Goal: Task Accomplishment & Management: Use online tool/utility

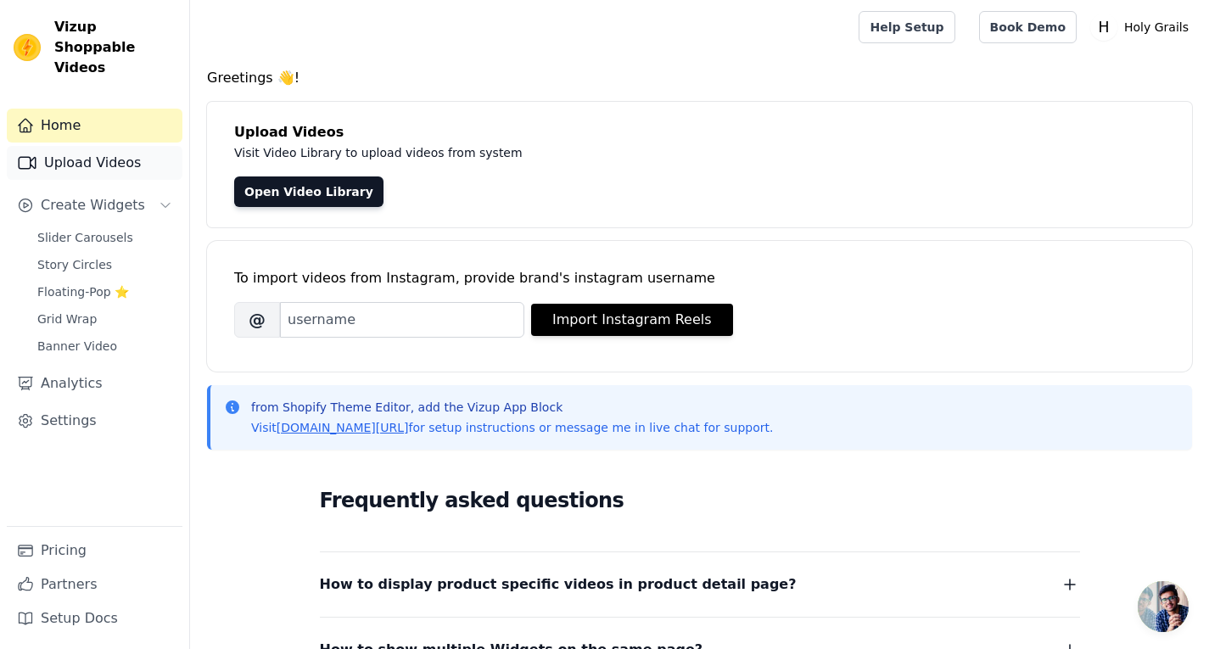
click at [102, 159] on link "Upload Videos" at bounding box center [95, 163] width 176 height 34
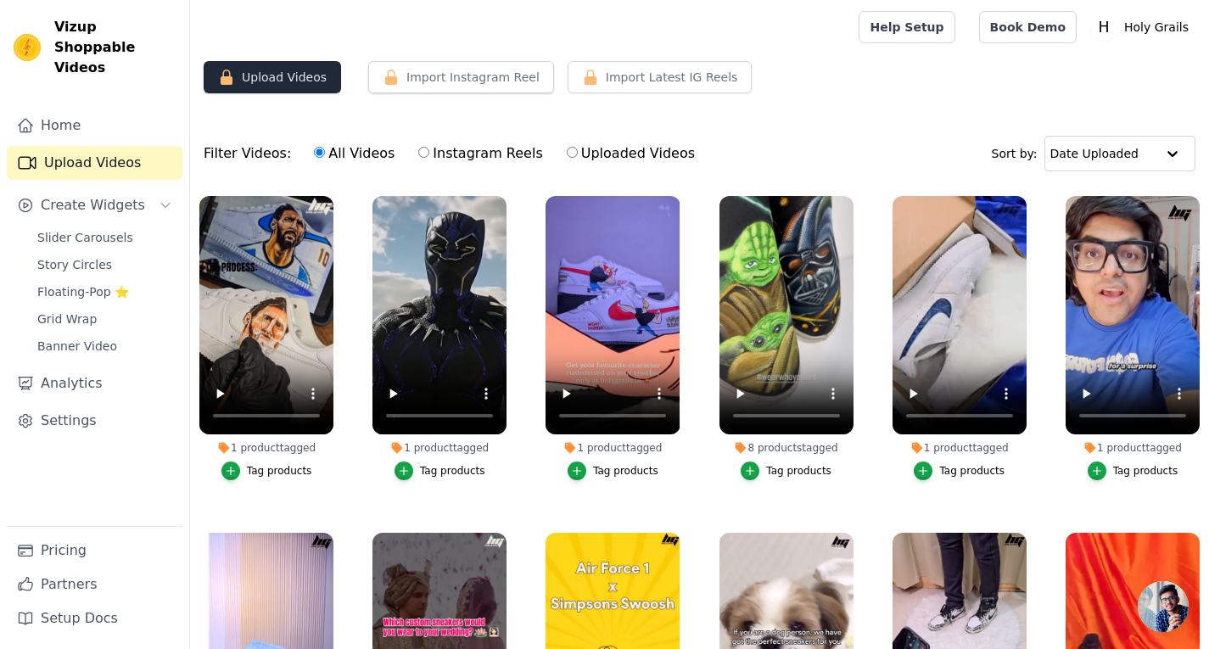
click at [306, 78] on button "Upload Videos" at bounding box center [272, 77] width 137 height 32
click at [97, 153] on link "Upload Videos" at bounding box center [95, 163] width 176 height 34
click at [310, 87] on button "Upload Videos" at bounding box center [272, 77] width 137 height 32
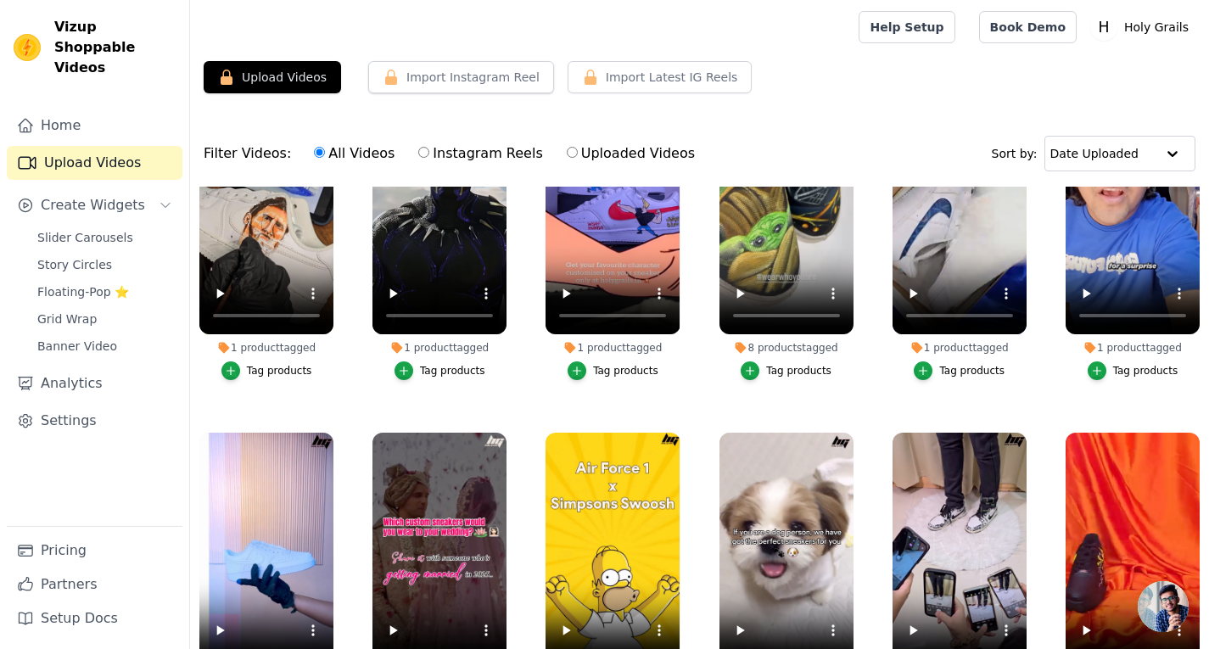
scroll to position [103, 0]
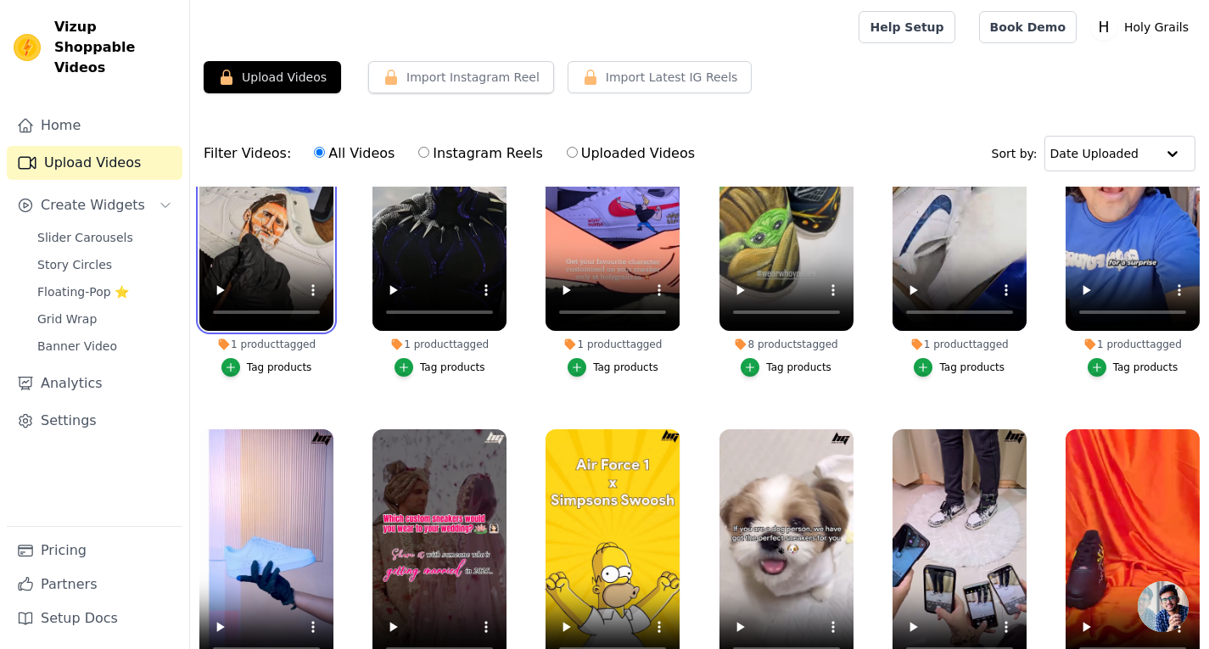
click at [271, 233] on video at bounding box center [266, 211] width 134 height 238
click at [319, 349] on li "1 product tagged Tag products" at bounding box center [266, 234] width 134 height 284
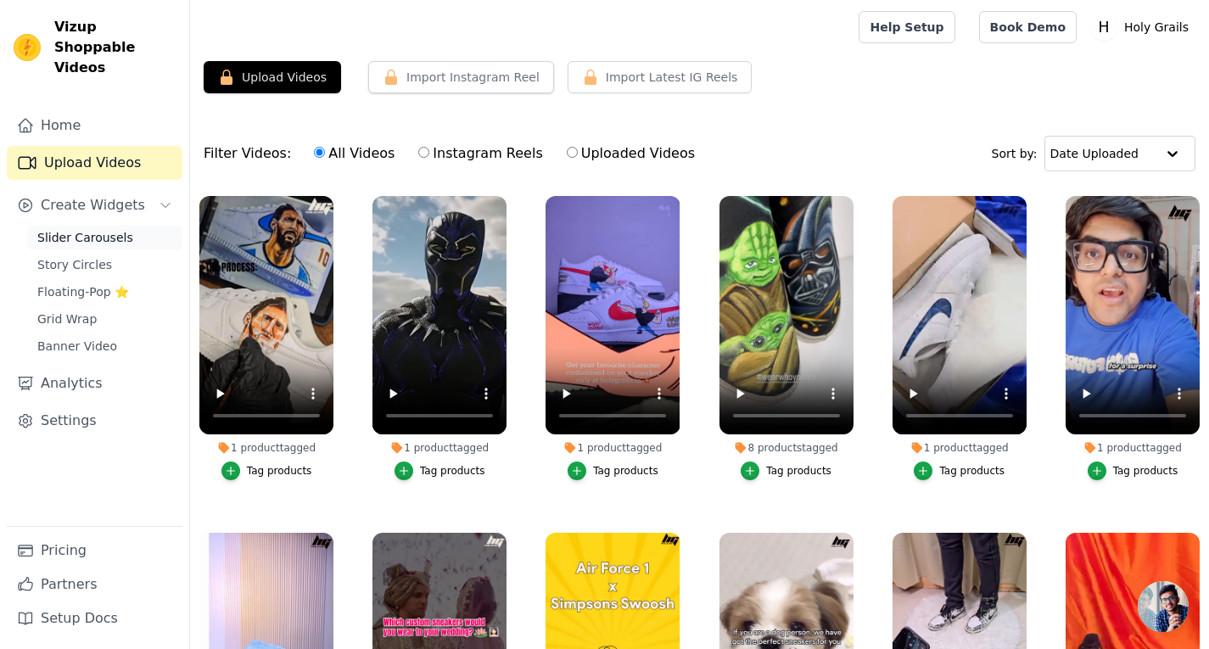
click at [99, 226] on link "Slider Carousels" at bounding box center [104, 238] width 155 height 24
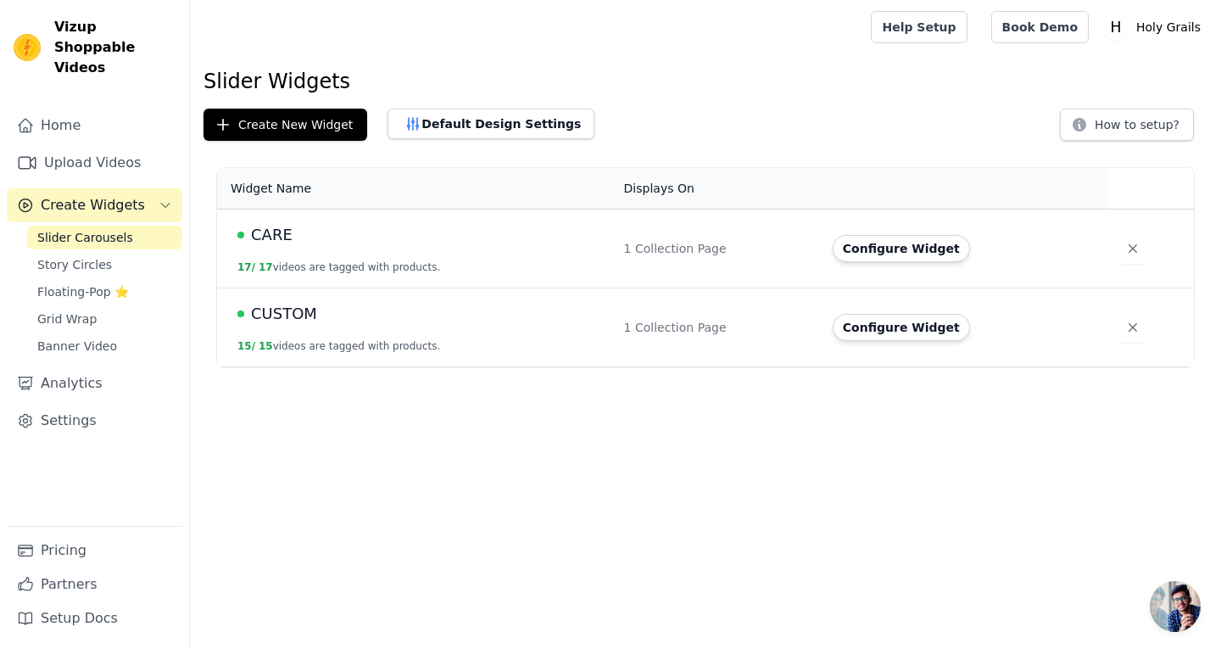
click at [265, 240] on span "CARE" at bounding box center [272, 235] width 42 height 24
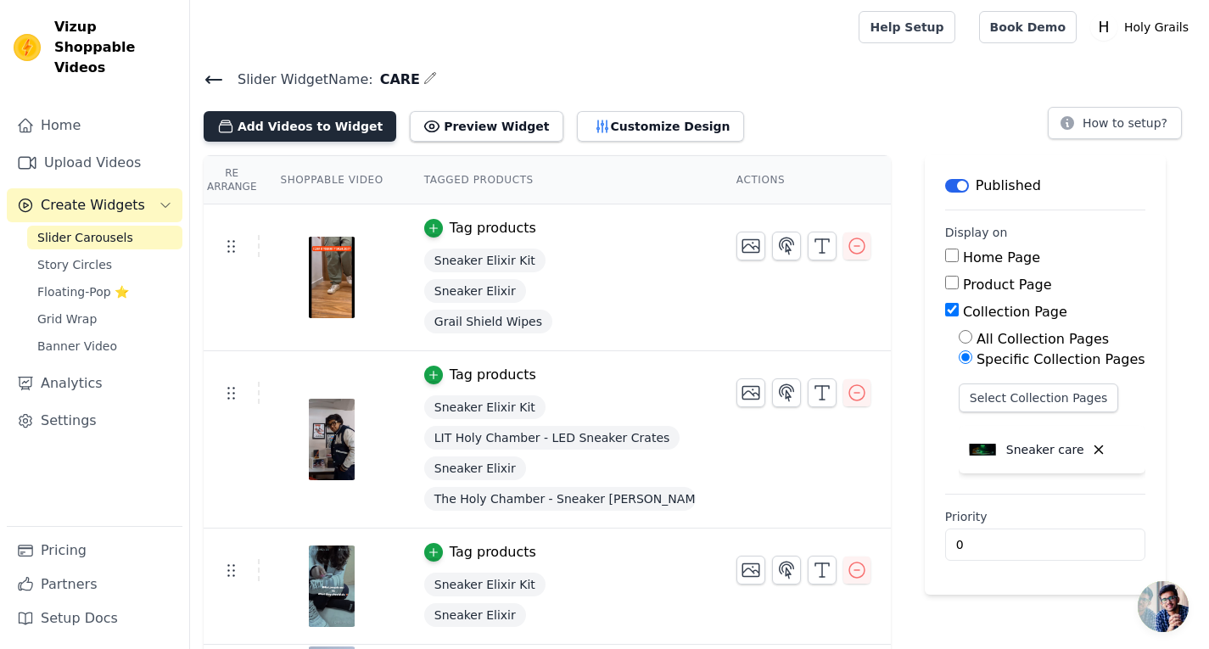
click at [305, 122] on button "Add Videos to Widget" at bounding box center [300, 126] width 193 height 31
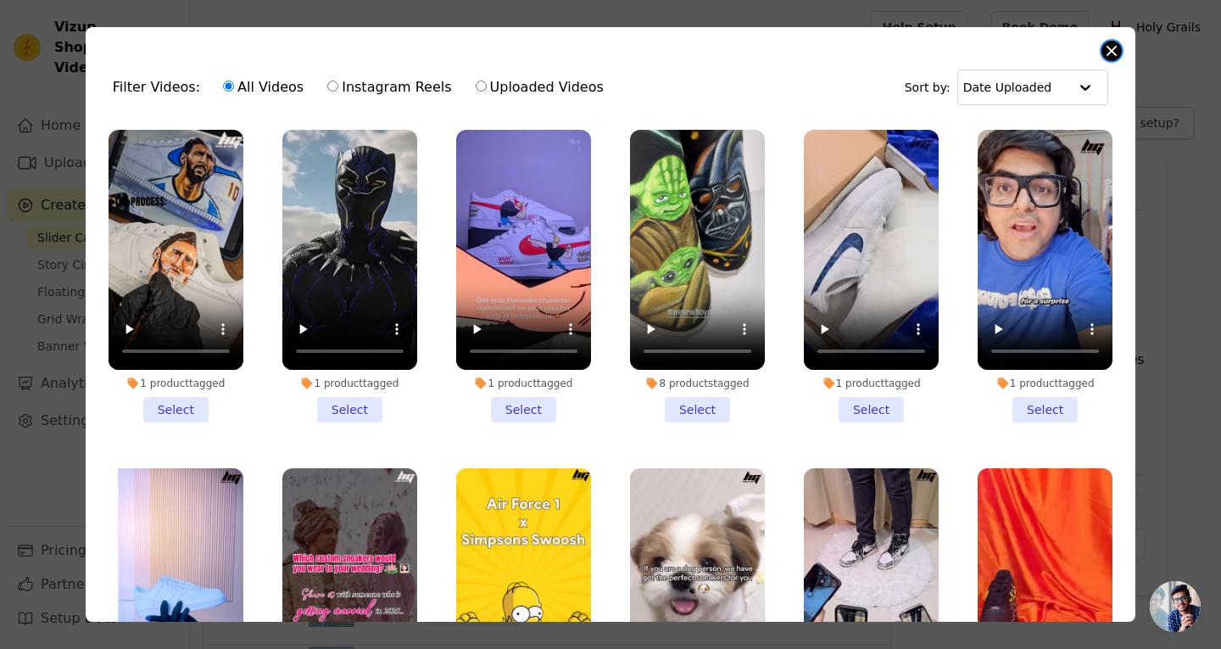
click at [1112, 50] on button "Close modal" at bounding box center [1112, 51] width 20 height 20
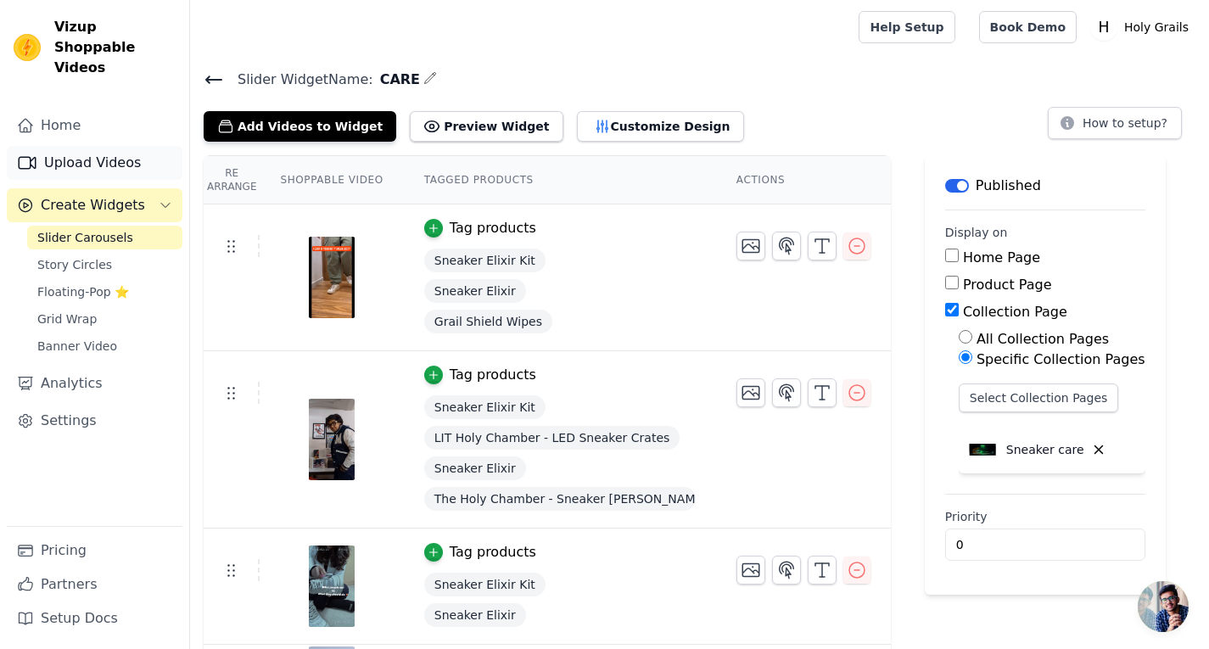
click at [84, 146] on link "Upload Videos" at bounding box center [95, 163] width 176 height 34
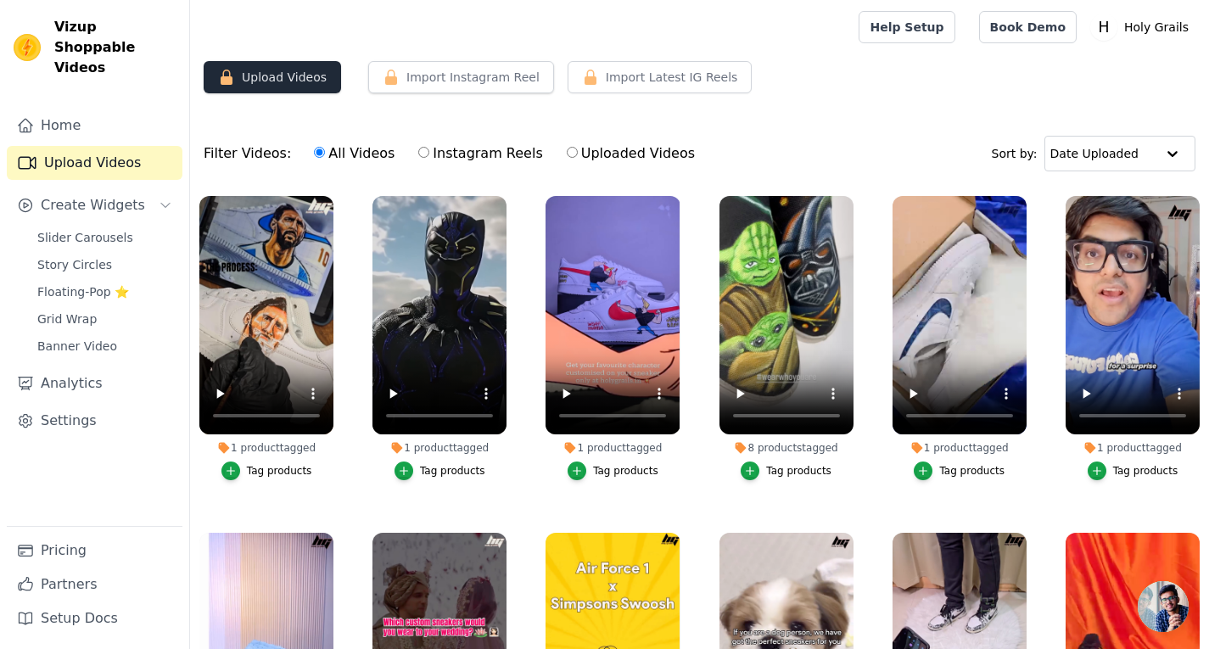
click at [283, 71] on button "Upload Videos" at bounding box center [272, 77] width 137 height 32
click at [283, 72] on button "Upload Videos" at bounding box center [272, 77] width 137 height 32
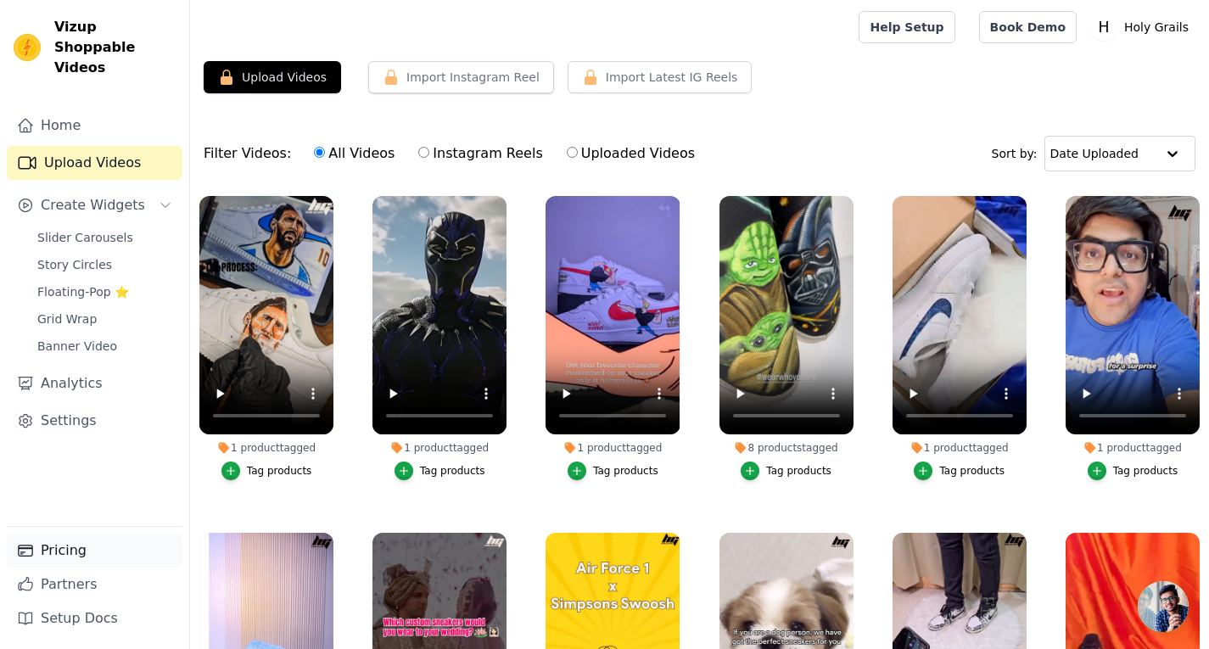
click at [86, 552] on link "Pricing" at bounding box center [95, 550] width 176 height 34
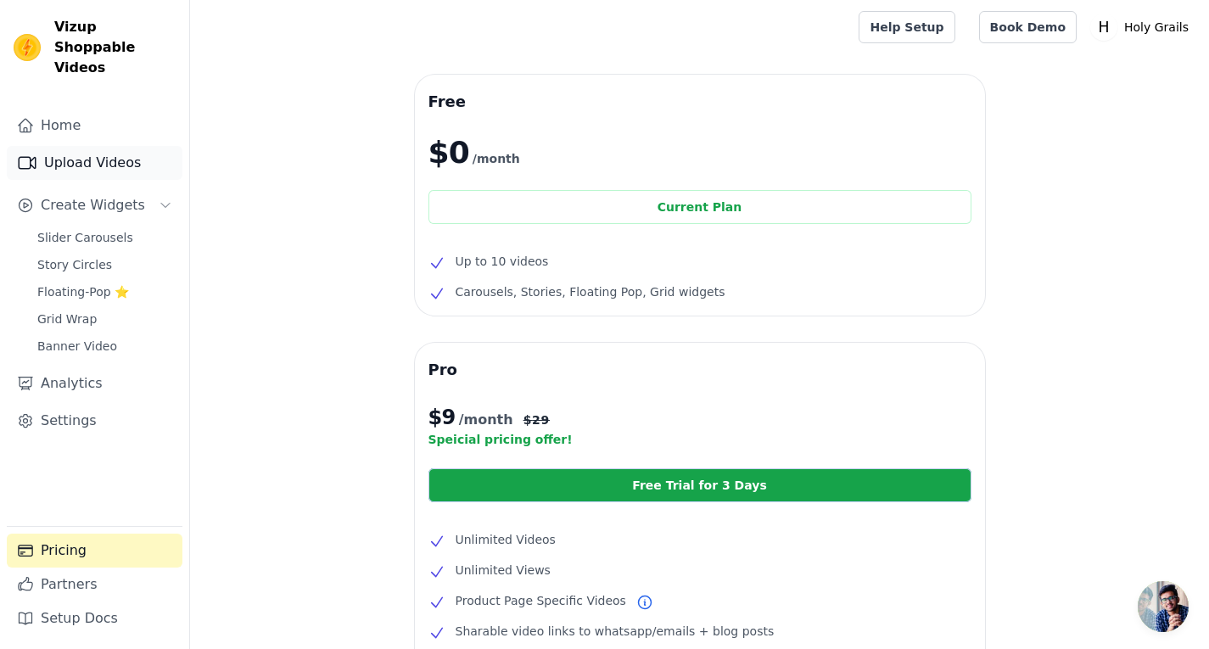
click at [91, 155] on link "Upload Videos" at bounding box center [95, 163] width 176 height 34
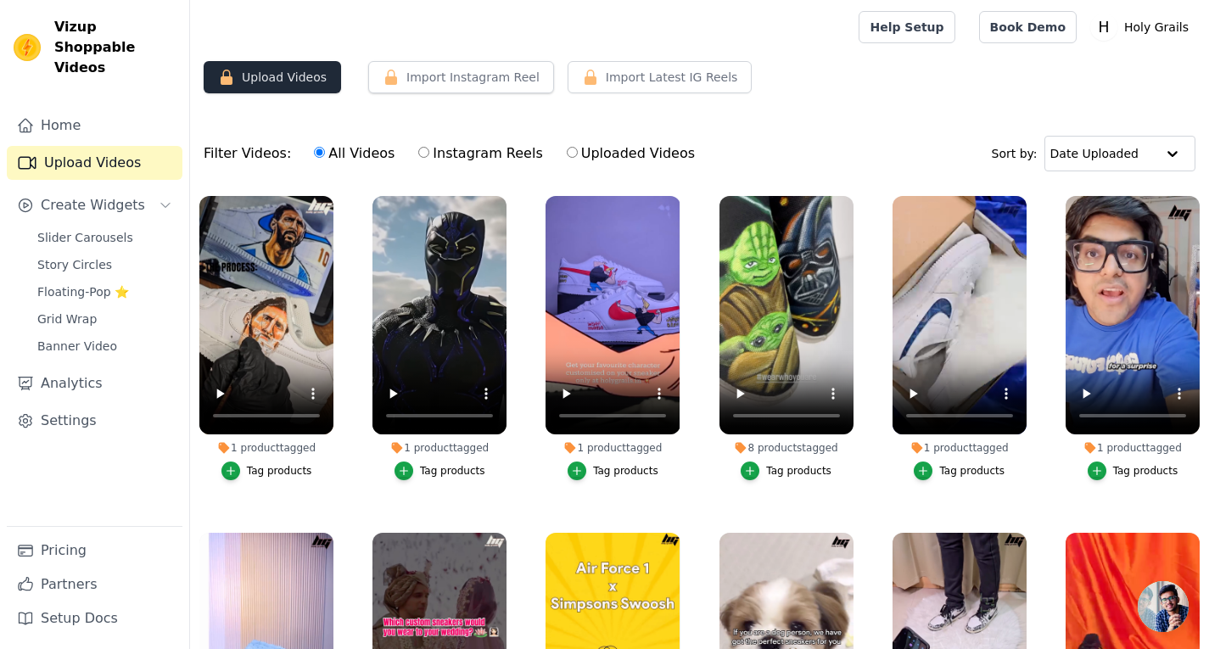
click at [296, 76] on button "Upload Videos" at bounding box center [272, 77] width 137 height 32
click at [258, 64] on button "Upload Videos" at bounding box center [272, 77] width 137 height 32
click at [247, 86] on button "Upload Videos" at bounding box center [272, 77] width 137 height 32
click at [424, 81] on button "Import Instagram Reel" at bounding box center [461, 77] width 186 height 32
click at [640, 64] on button "Import Latest IG Reels" at bounding box center [659, 77] width 185 height 32
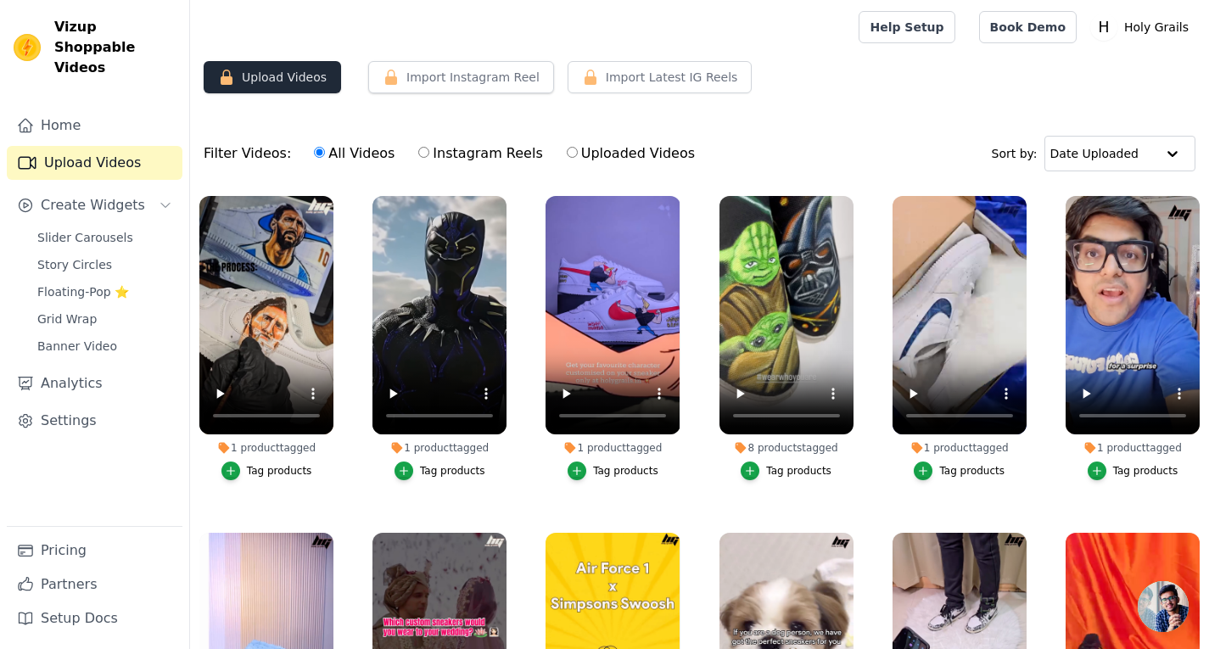
click at [288, 67] on button "Upload Videos" at bounding box center [272, 77] width 137 height 32
click at [108, 229] on span "Slider Carousels" at bounding box center [85, 237] width 96 height 17
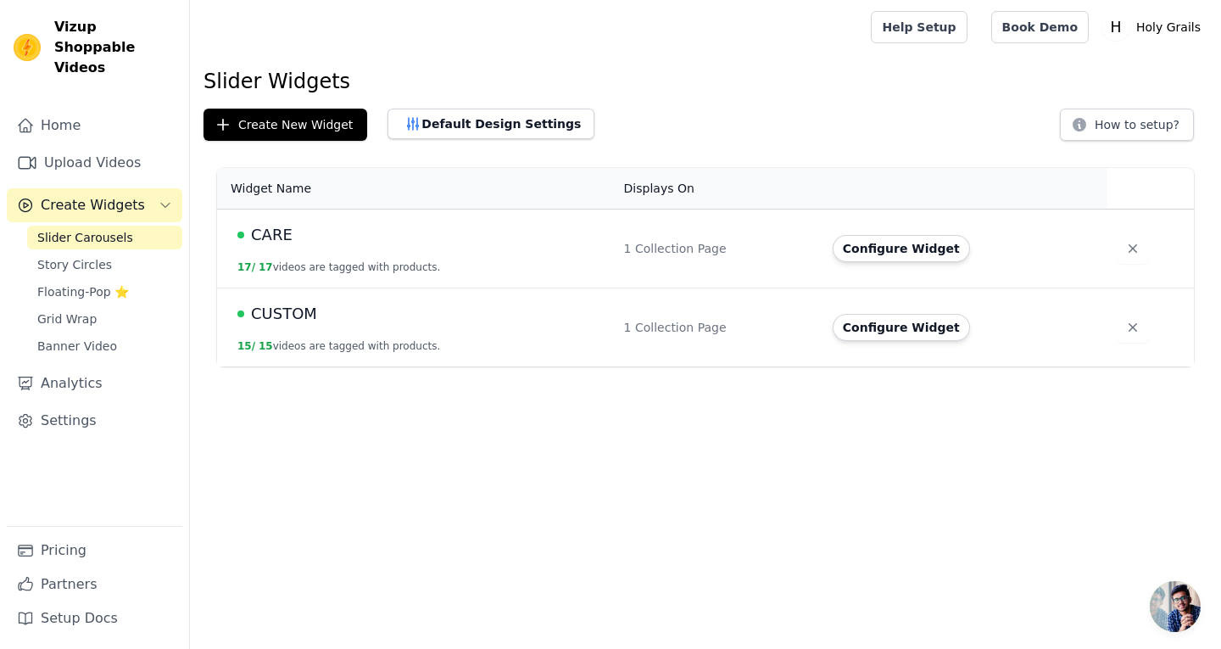
click at [385, 337] on td "CUSTOM 15 / 15 videos are tagged with products." at bounding box center [415, 327] width 397 height 79
click at [276, 305] on span "CUSTOM" at bounding box center [284, 314] width 66 height 24
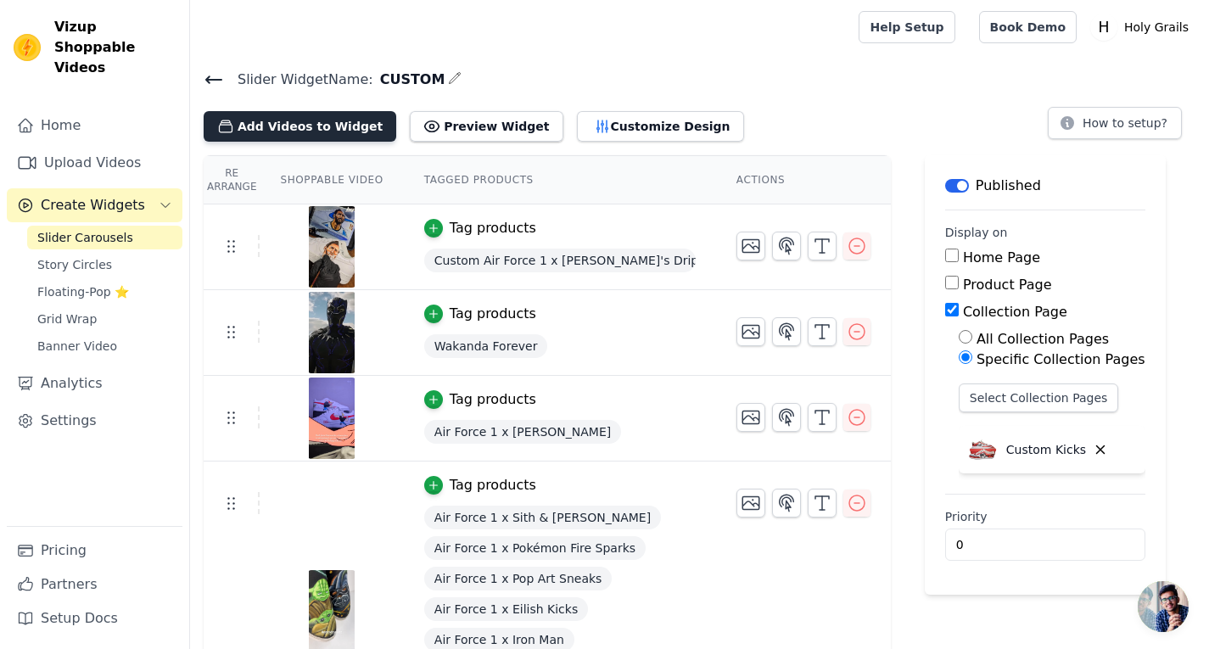
click at [332, 124] on button "Add Videos to Widget" at bounding box center [300, 126] width 193 height 31
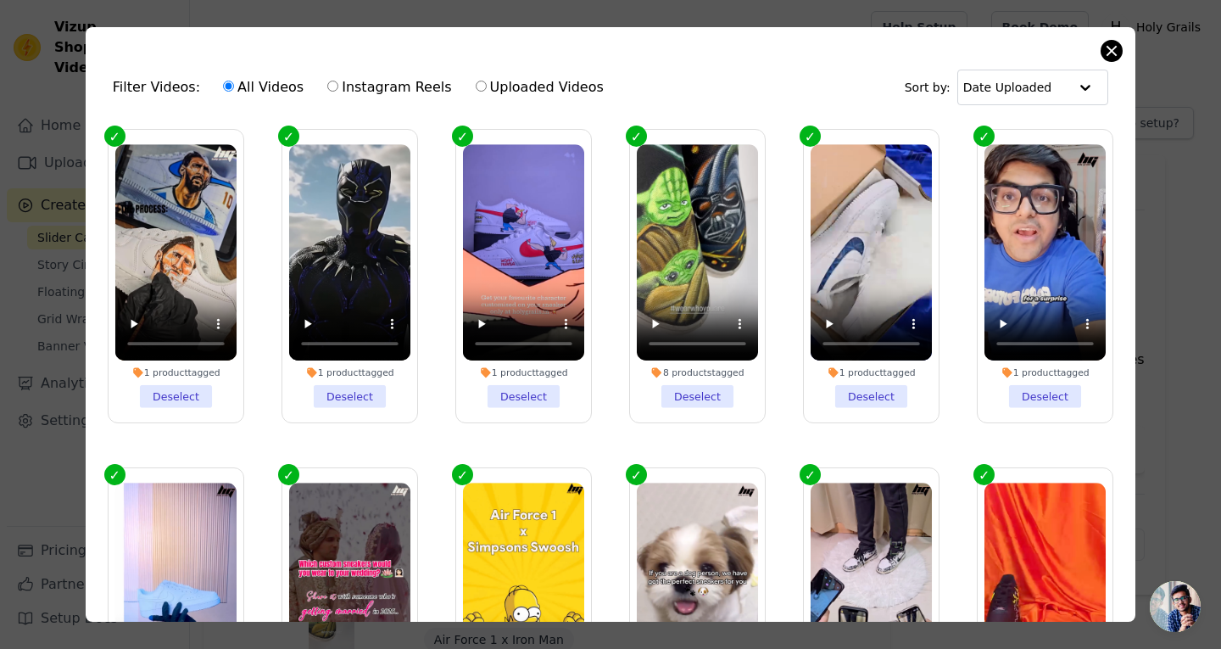
click at [1113, 46] on div "Filter Videos: All Videos Instagram Reels Uploaded Videos Sort by: Date Uploade…" at bounding box center [611, 324] width 1050 height 595
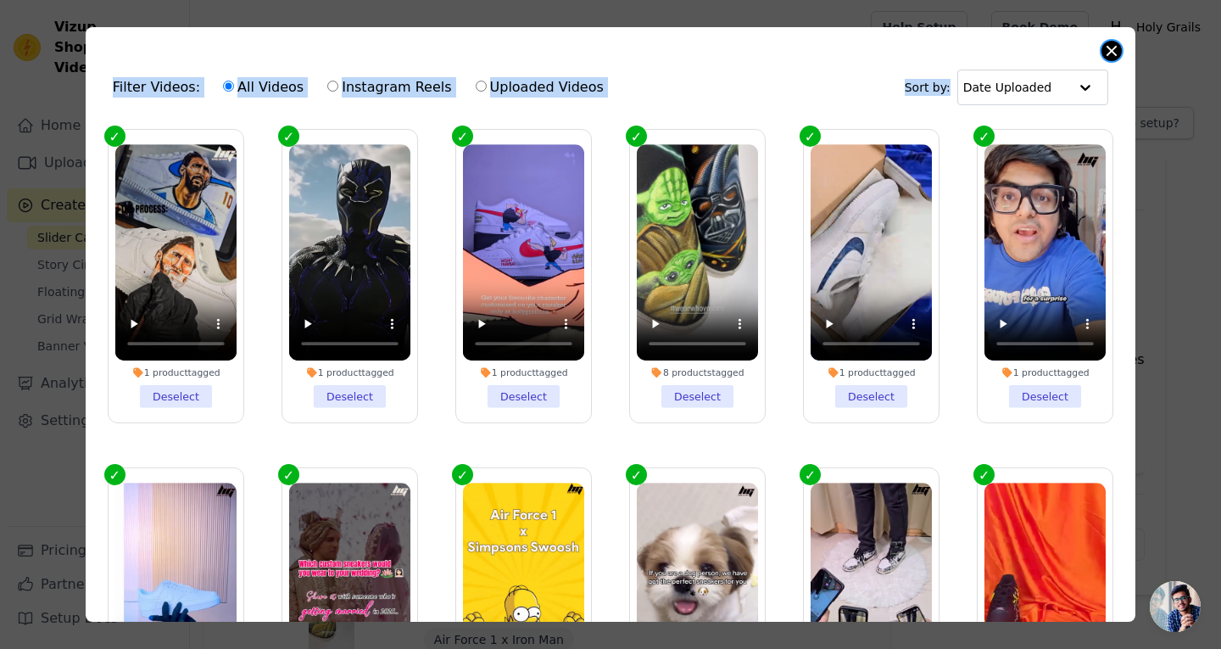
click at [1113, 46] on button "Close modal" at bounding box center [1112, 51] width 20 height 20
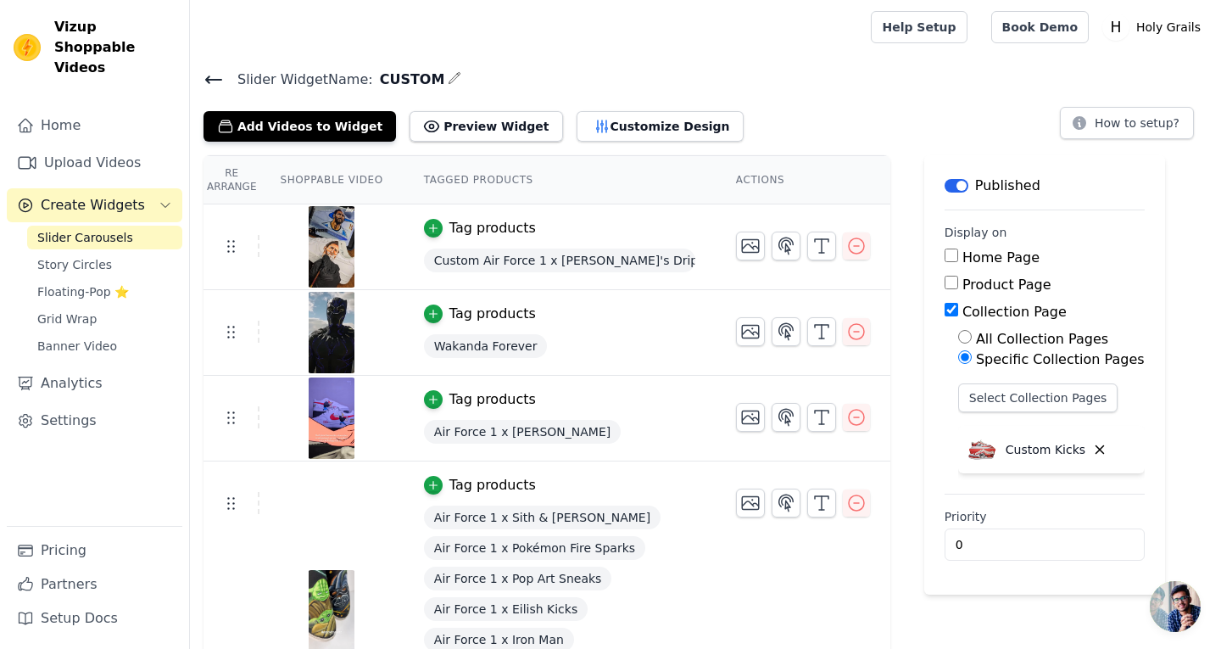
click at [218, 74] on icon at bounding box center [214, 80] width 20 height 20
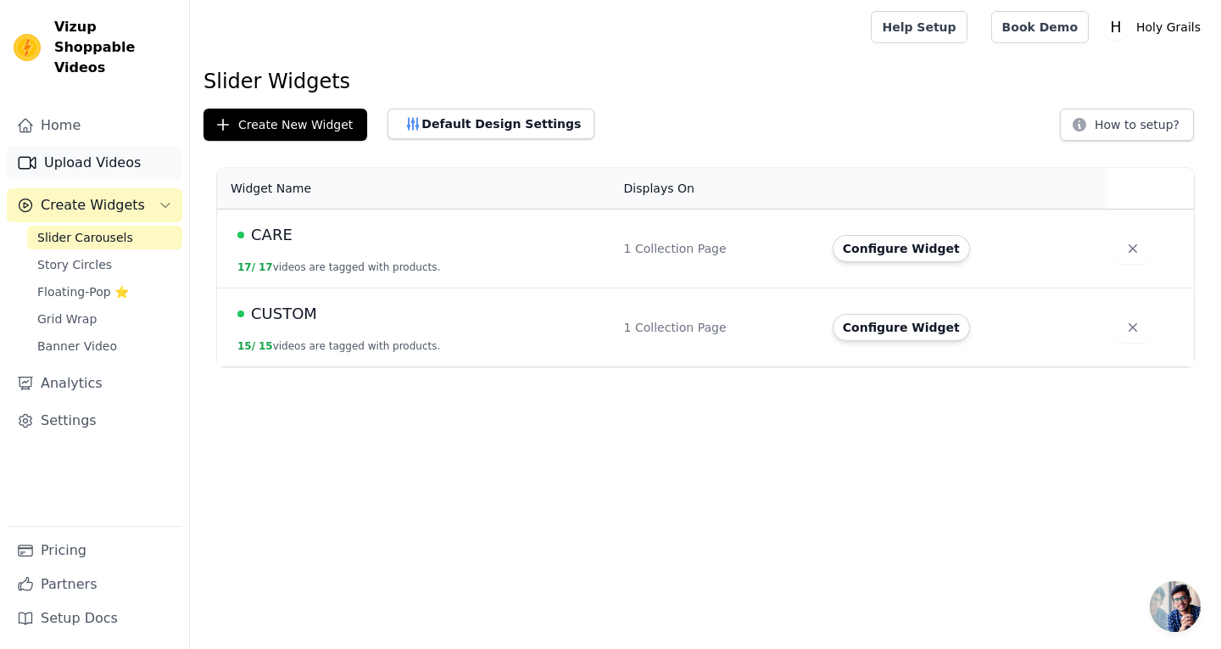
click at [86, 156] on link "Upload Videos" at bounding box center [95, 163] width 176 height 34
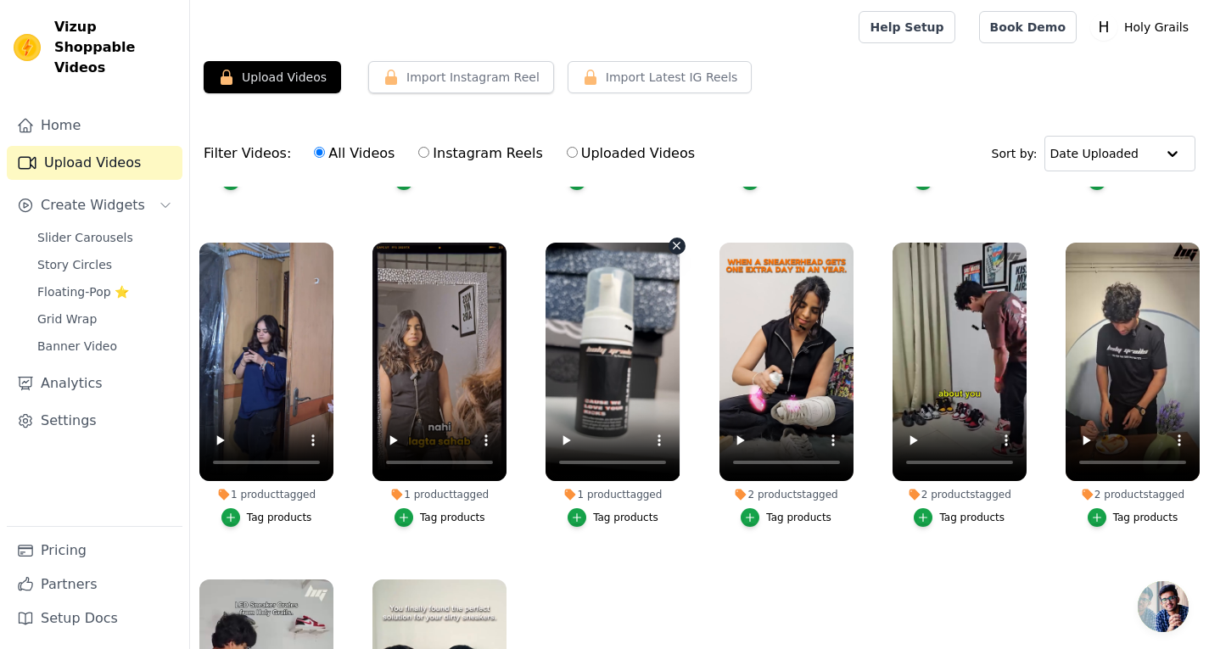
scroll to position [1420, 0]
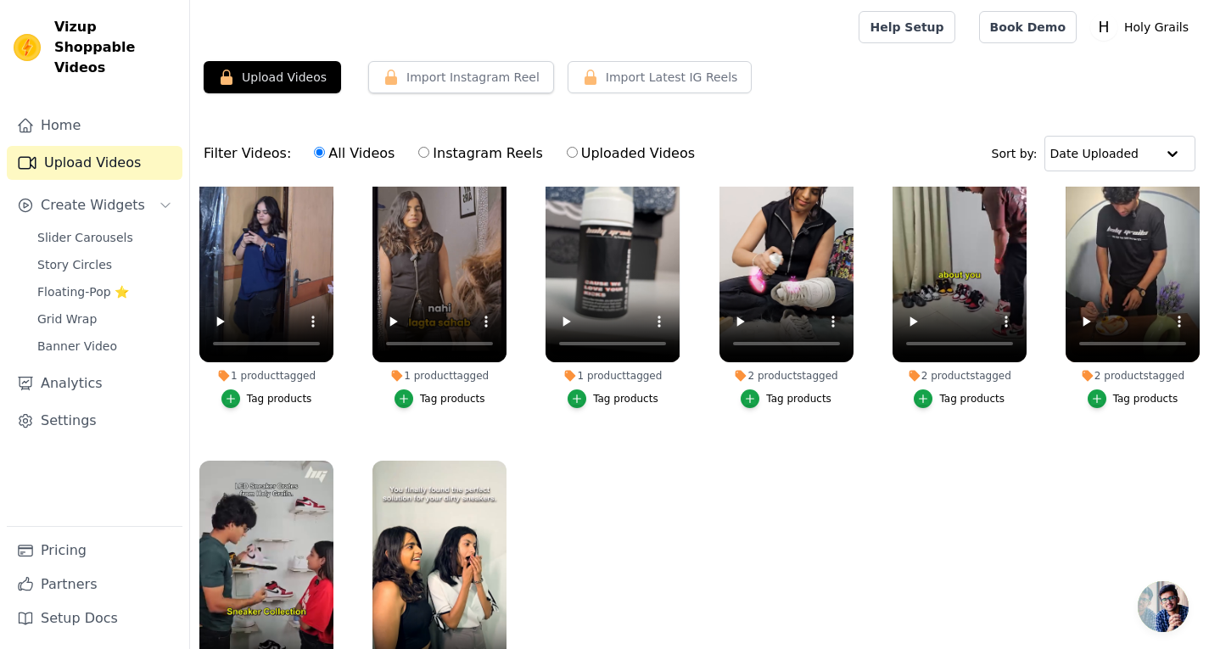
click at [744, 522] on ul "1 product tagged Tag products 1 product tagged Tag products 1 product tagged Ta…" at bounding box center [699, 484] width 1019 height 595
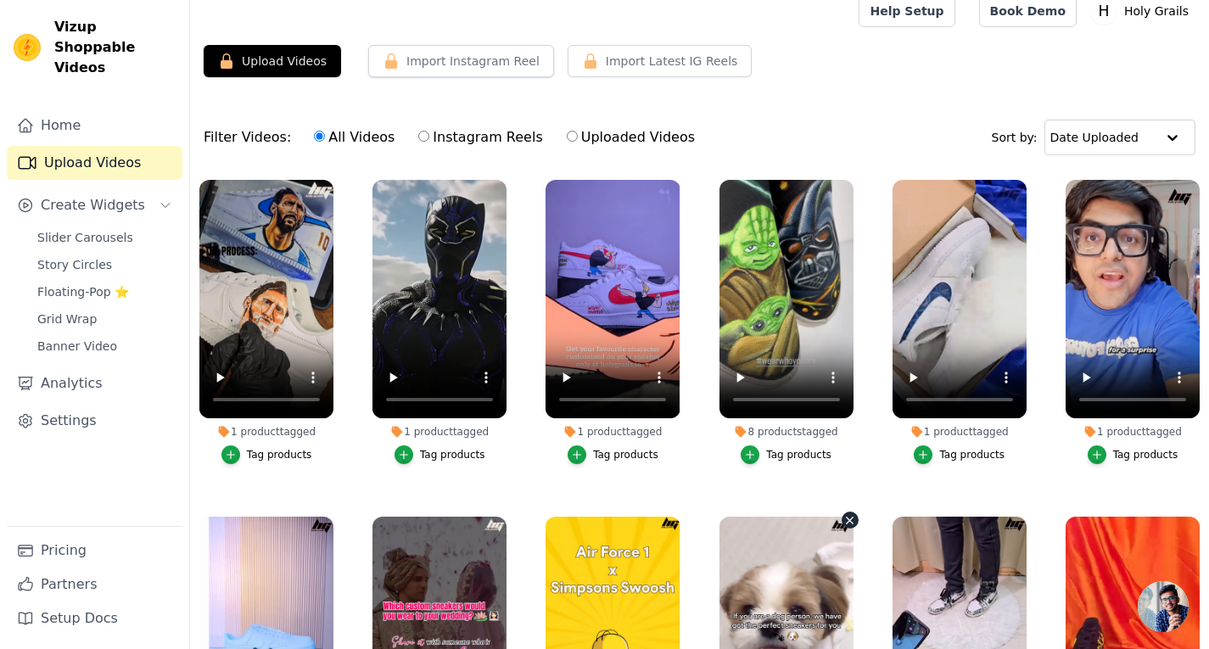
scroll to position [0, 0]
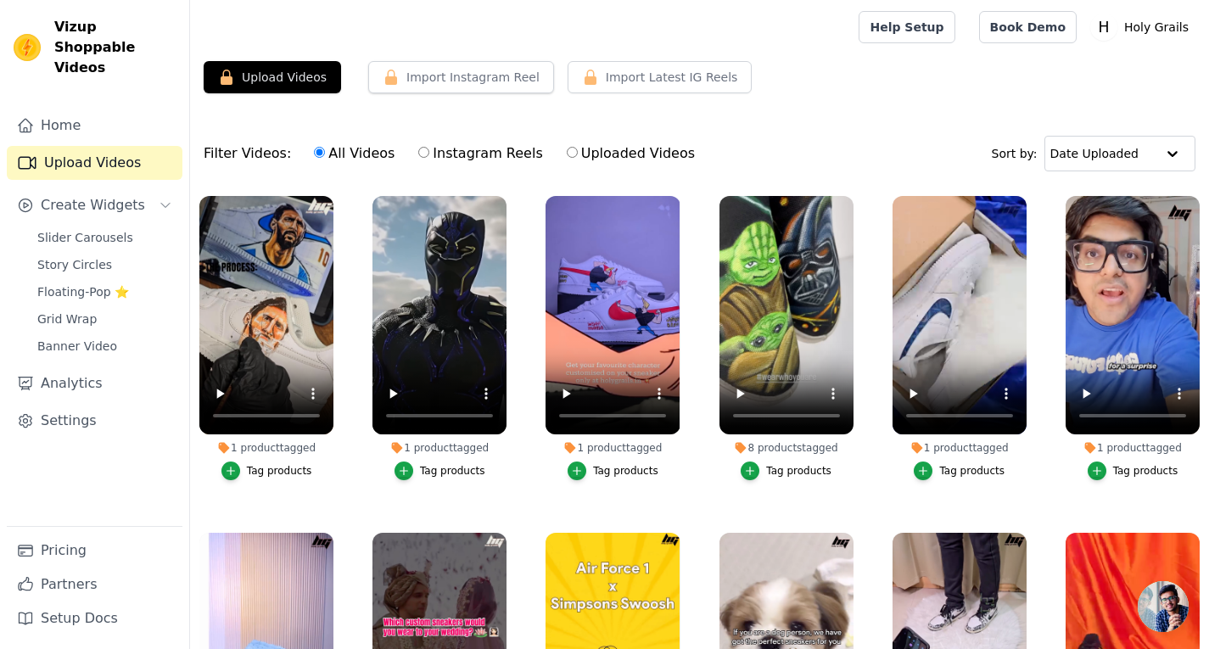
click at [865, 119] on div "Upload Videos Import Instagram Reel Set Instagram Username Import Latest IG Ree…" at bounding box center [699, 421] width 1019 height 720
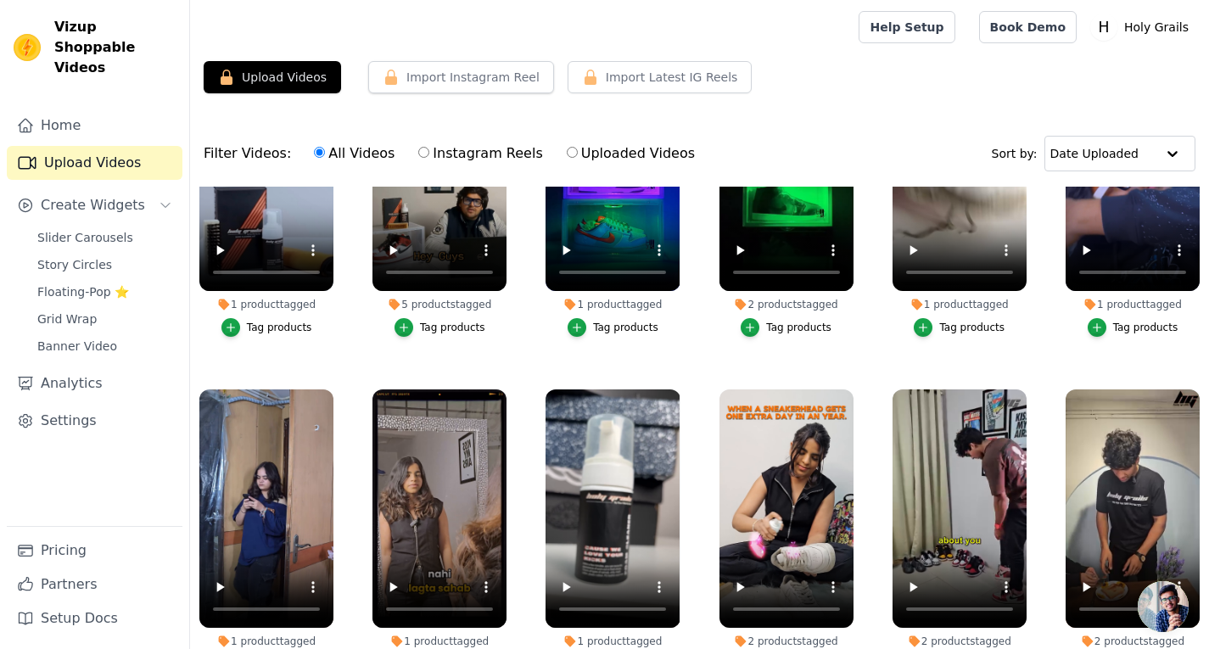
scroll to position [1159, 0]
